Goal: Task Accomplishment & Management: Use online tool/utility

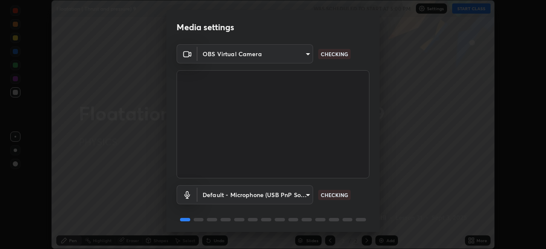
scroll to position [30, 0]
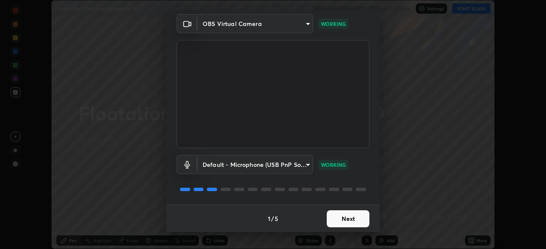
click at [350, 219] on button "Next" at bounding box center [348, 219] width 43 height 17
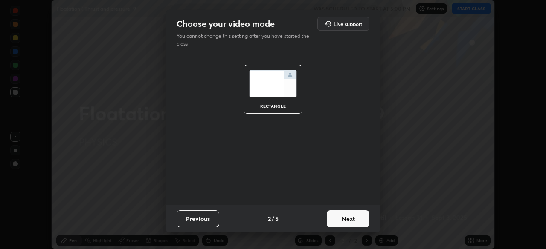
click at [350, 220] on button "Next" at bounding box center [348, 219] width 43 height 17
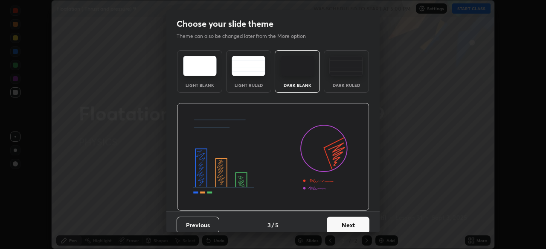
click at [351, 225] on button "Next" at bounding box center [348, 225] width 43 height 17
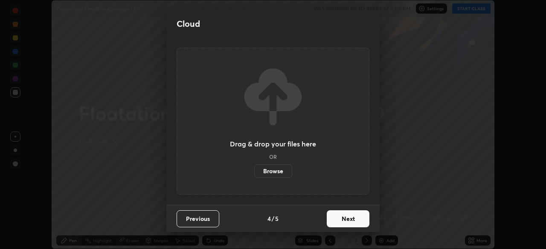
click at [351, 221] on button "Next" at bounding box center [348, 219] width 43 height 17
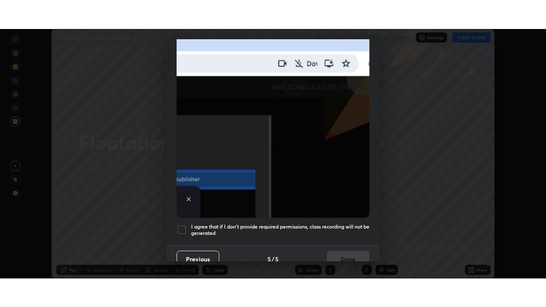
scroll to position [204, 0]
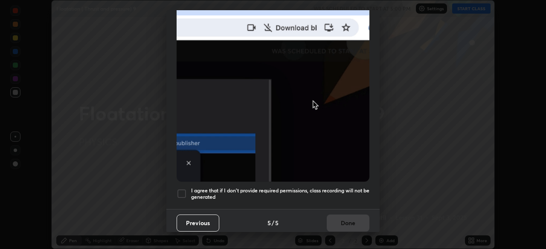
click at [191, 189] on div "I agree that if I don't provide required permissions, class recording will not …" at bounding box center [272, 194] width 193 height 10
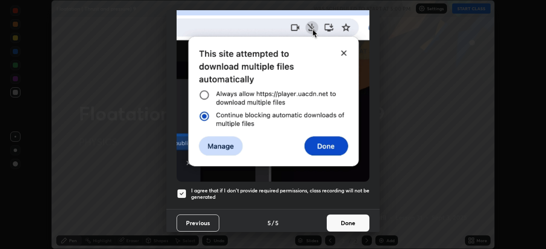
click at [352, 217] on button "Done" at bounding box center [348, 223] width 43 height 17
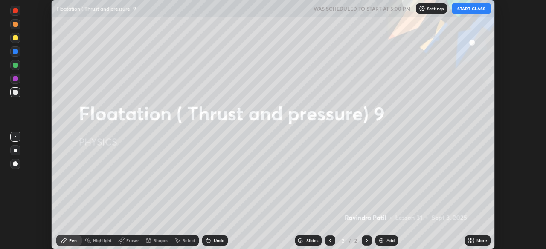
click at [460, 10] on button "START CLASS" at bounding box center [471, 8] width 38 height 10
click at [389, 243] on div "Add" at bounding box center [390, 241] width 8 height 4
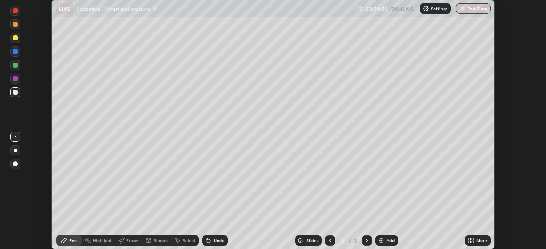
click at [472, 243] on icon at bounding box center [472, 242] width 2 height 2
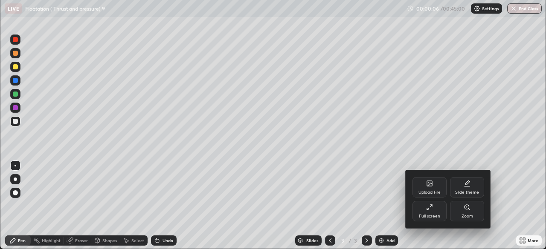
click at [435, 195] on div "Upload File" at bounding box center [429, 193] width 22 height 4
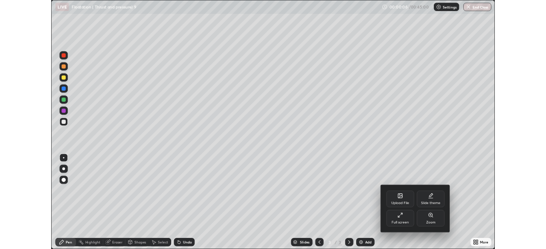
scroll to position [307, 546]
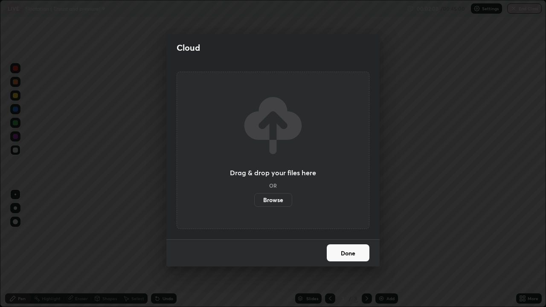
click at [354, 249] on button "Done" at bounding box center [348, 252] width 43 height 17
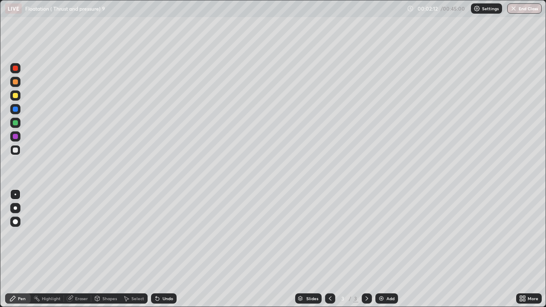
click at [18, 98] on div at bounding box center [15, 95] width 10 height 10
click at [388, 249] on div "Add" at bounding box center [390, 298] width 8 height 4
click at [164, 249] on div "Undo" at bounding box center [167, 298] width 11 height 4
click at [160, 249] on div "Undo" at bounding box center [164, 298] width 26 height 10
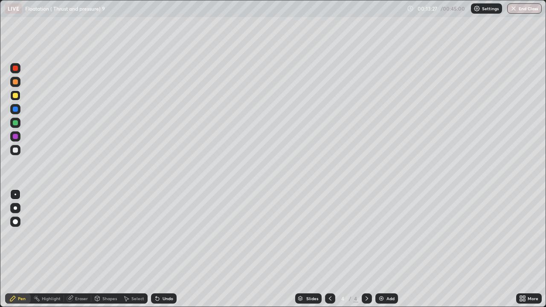
click at [163, 249] on div "Undo" at bounding box center [167, 298] width 11 height 4
click at [162, 249] on div "Undo" at bounding box center [167, 298] width 11 height 4
click at [18, 137] on div at bounding box center [15, 136] width 10 height 10
click at [14, 84] on div at bounding box center [15, 81] width 5 height 5
click at [388, 249] on div "Add" at bounding box center [390, 298] width 8 height 4
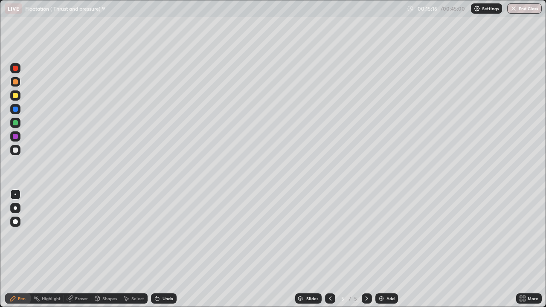
click at [16, 98] on div at bounding box center [15, 95] width 10 height 10
click at [164, 249] on div "Undo" at bounding box center [167, 298] width 11 height 4
click at [168, 249] on div "Undo" at bounding box center [167, 298] width 11 height 4
click at [164, 249] on div "Undo" at bounding box center [167, 298] width 11 height 4
click at [164, 249] on div "Undo" at bounding box center [164, 298] width 26 height 10
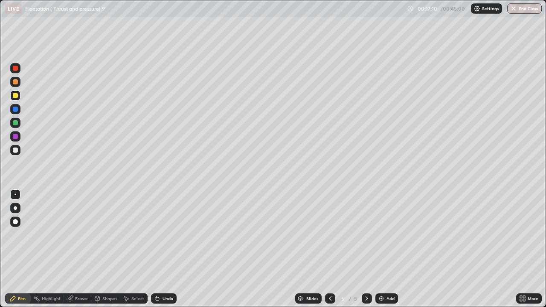
click at [164, 249] on div "Undo" at bounding box center [164, 298] width 26 height 10
click at [162, 249] on div "Undo" at bounding box center [167, 298] width 11 height 4
click at [160, 249] on div "Undo" at bounding box center [164, 298] width 26 height 10
click at [159, 249] on icon at bounding box center [157, 298] width 7 height 7
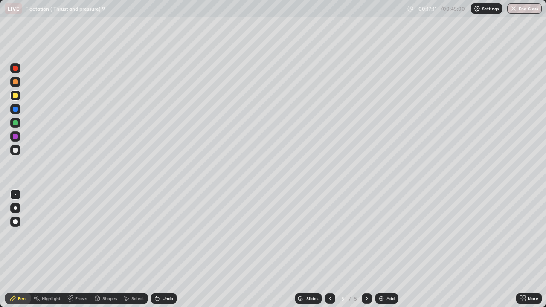
click at [159, 249] on icon at bounding box center [157, 298] width 7 height 7
click at [158, 249] on icon at bounding box center [157, 298] width 7 height 7
click at [386, 249] on div "Add" at bounding box center [390, 298] width 8 height 4
click at [160, 249] on div "Undo" at bounding box center [164, 298] width 26 height 10
click at [162, 249] on div "Undo" at bounding box center [167, 298] width 11 height 4
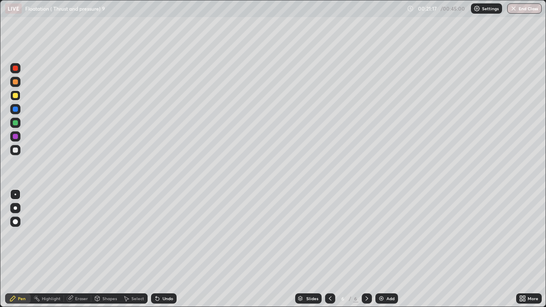
click at [168, 249] on div "Undo" at bounding box center [167, 298] width 11 height 4
click at [163, 249] on div "Undo" at bounding box center [167, 298] width 11 height 4
click at [164, 249] on div "Undo" at bounding box center [164, 298] width 26 height 10
click at [163, 249] on div "Undo" at bounding box center [164, 298] width 26 height 10
click at [171, 249] on div "Undo" at bounding box center [167, 298] width 11 height 4
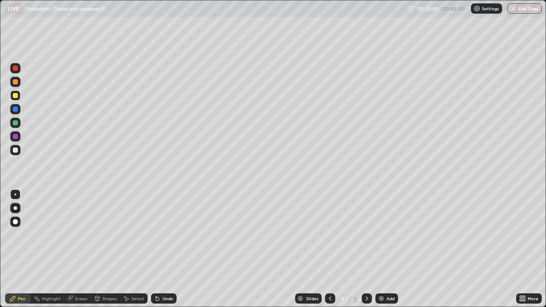
click at [167, 249] on div "Undo" at bounding box center [167, 298] width 11 height 4
click at [386, 249] on div "Add" at bounding box center [390, 298] width 8 height 4
click at [165, 249] on div "Undo" at bounding box center [167, 298] width 11 height 4
click at [386, 249] on div "Add" at bounding box center [390, 298] width 8 height 4
click at [15, 69] on div at bounding box center [15, 68] width 5 height 5
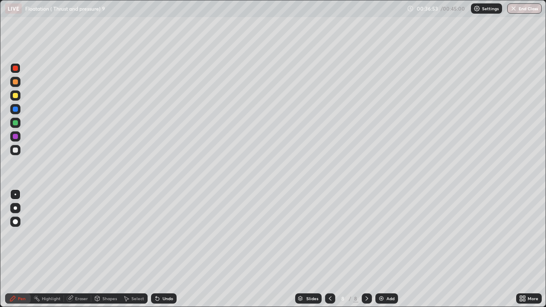
click at [165, 249] on div "Undo" at bounding box center [167, 298] width 11 height 4
click at [164, 249] on div "Undo" at bounding box center [167, 298] width 11 height 4
click at [17, 124] on div at bounding box center [15, 122] width 5 height 5
click at [13, 151] on div at bounding box center [15, 150] width 5 height 5
click at [382, 249] on img at bounding box center [381, 298] width 7 height 7
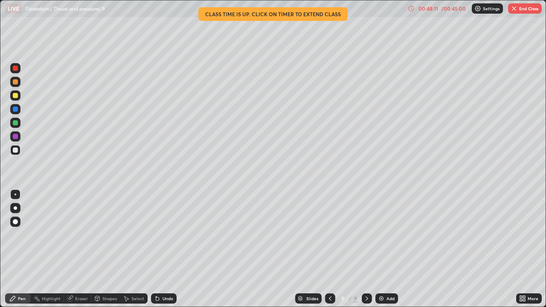
click at [521, 13] on button "End Class" at bounding box center [525, 8] width 34 height 10
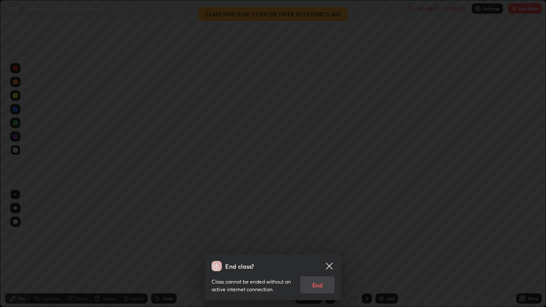
click at [319, 249] on div "Class cannot be ended without an active internet connection. End" at bounding box center [272, 282] width 123 height 22
click at [320, 249] on div "Class cannot be ended without an active internet connection. End" at bounding box center [272, 282] width 123 height 22
click at [327, 249] on div "Class cannot be ended without an active internet connection. End" at bounding box center [272, 282] width 123 height 22
click at [319, 249] on div "Class cannot be ended without an active internet connection. End" at bounding box center [272, 282] width 123 height 22
click at [320, 249] on div "Class cannot be ended without an active internet connection. End" at bounding box center [272, 282] width 123 height 22
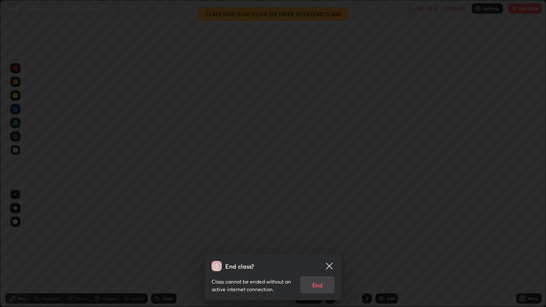
click at [320, 249] on div "Class cannot be ended without an active internet connection. End" at bounding box center [272, 282] width 123 height 22
click at [321, 249] on div "Class cannot be ended without an active internet connection. End" at bounding box center [272, 282] width 123 height 22
click at [330, 249] on icon at bounding box center [329, 266] width 6 height 6
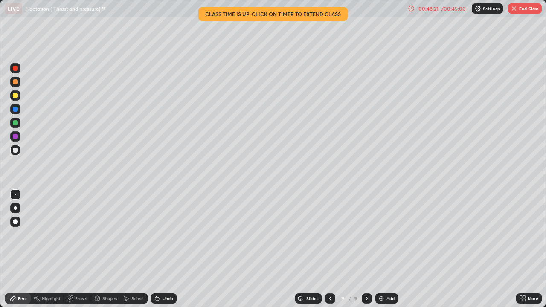
click at [523, 249] on icon at bounding box center [524, 297] width 2 height 2
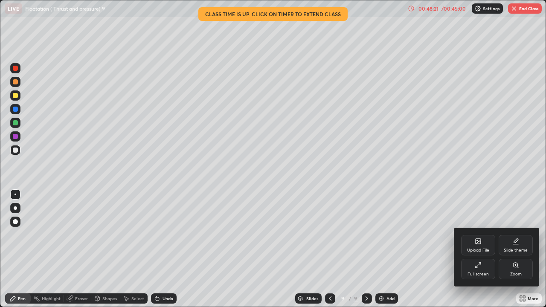
click at [524, 249] on div at bounding box center [273, 153] width 546 height 307
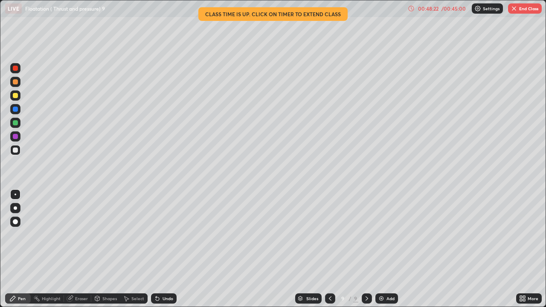
click at [522, 249] on icon at bounding box center [522, 298] width 7 height 7
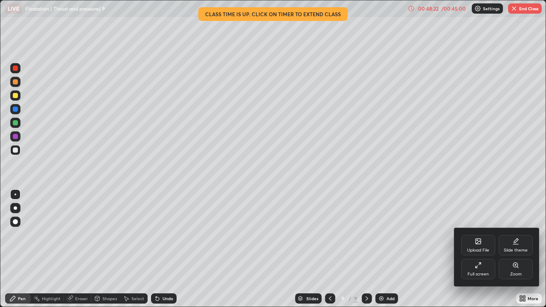
click at [485, 249] on div "Full screen" at bounding box center [477, 274] width 21 height 4
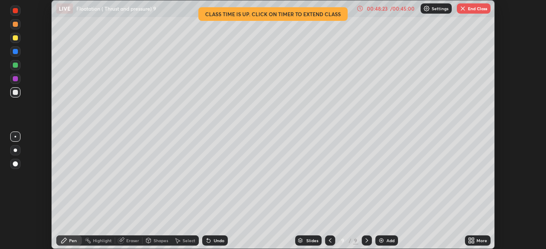
scroll to position [42381, 42085]
